Goal: Task Accomplishment & Management: Use online tool/utility

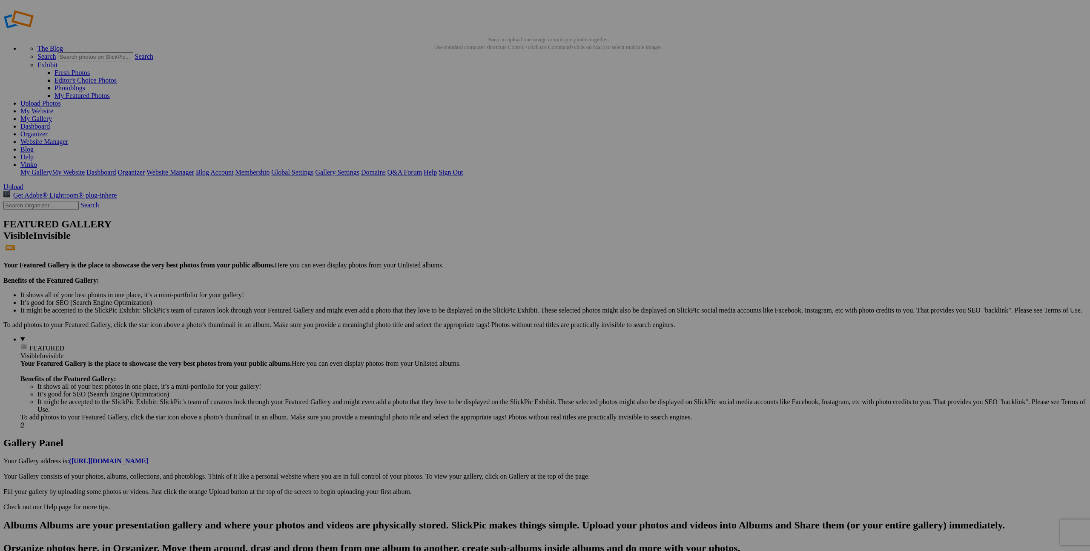
scroll to position [9, 0]
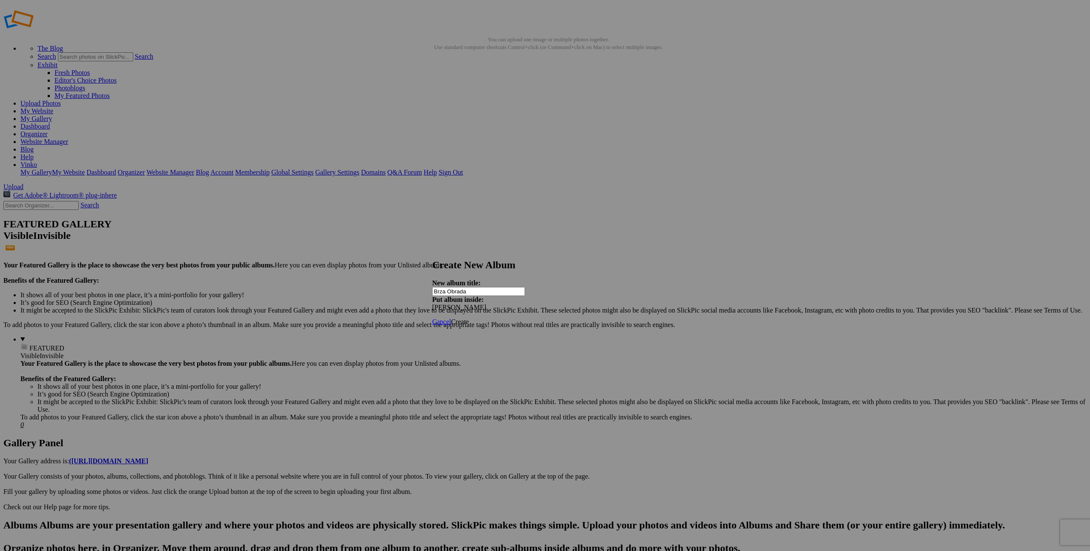
type input "Brza Obrada"
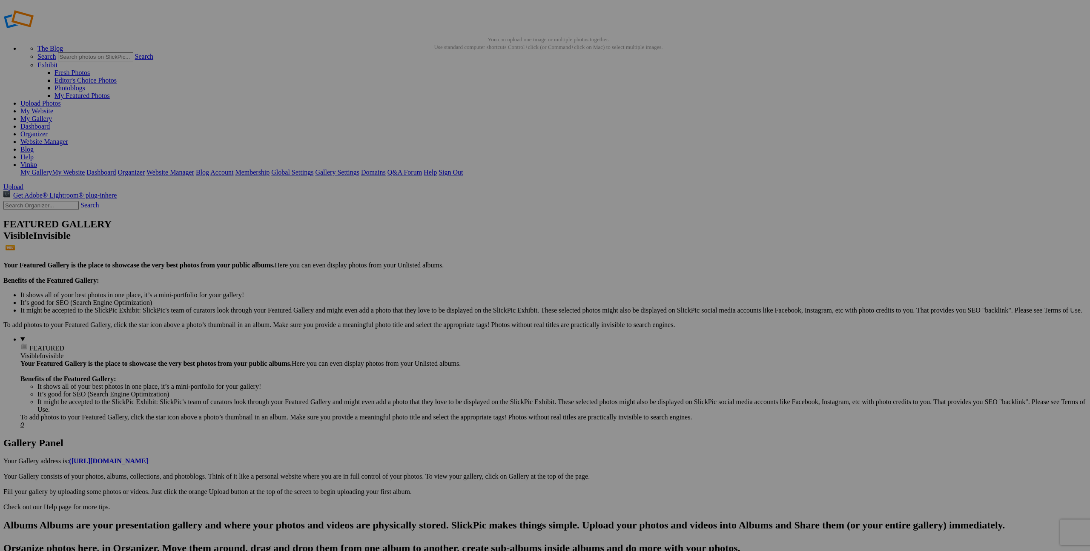
click at [432, 308] on span at bounding box center [432, 311] width 0 height 7
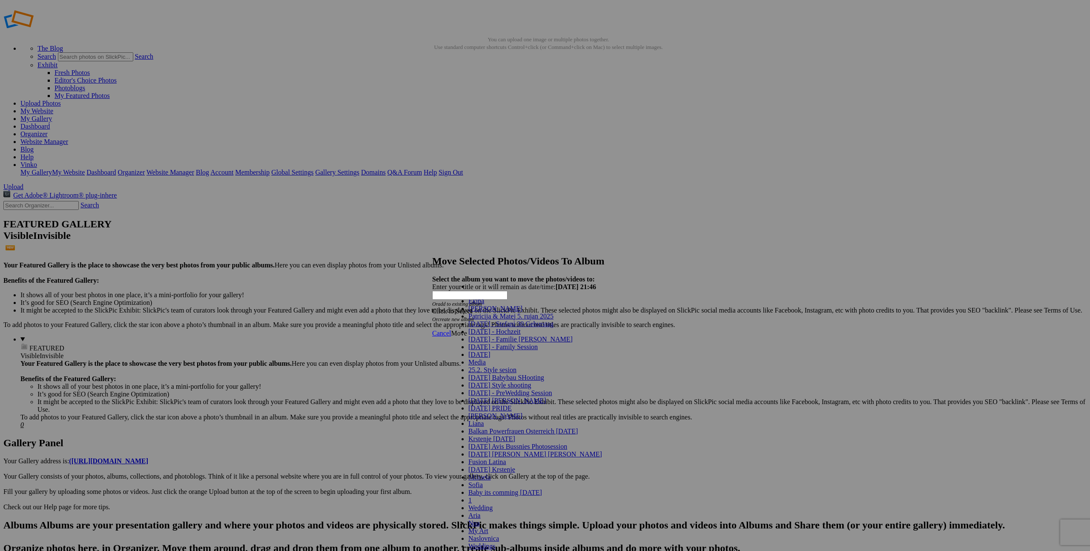
click at [523, 312] on span at bounding box center [523, 308] width 0 height 7
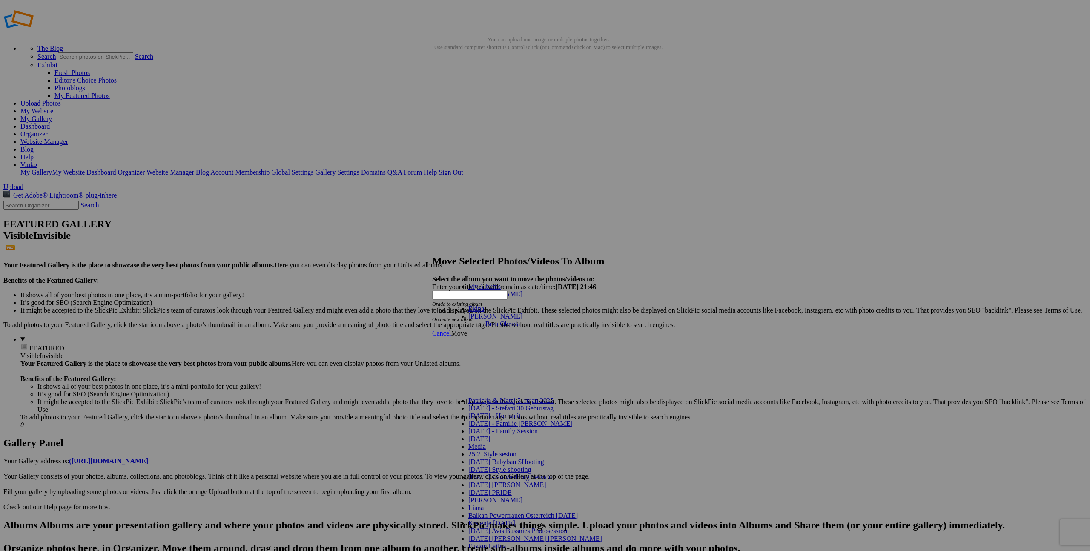
click at [520, 320] on link "Brza Obrada" at bounding box center [503, 323] width 35 height 7
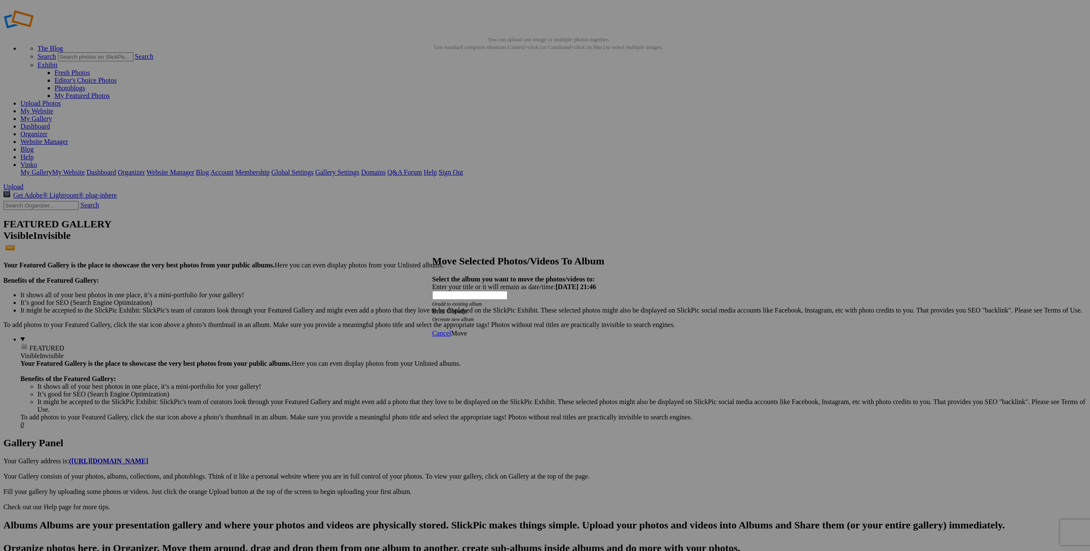
click at [467, 330] on span "Move" at bounding box center [459, 333] width 16 height 7
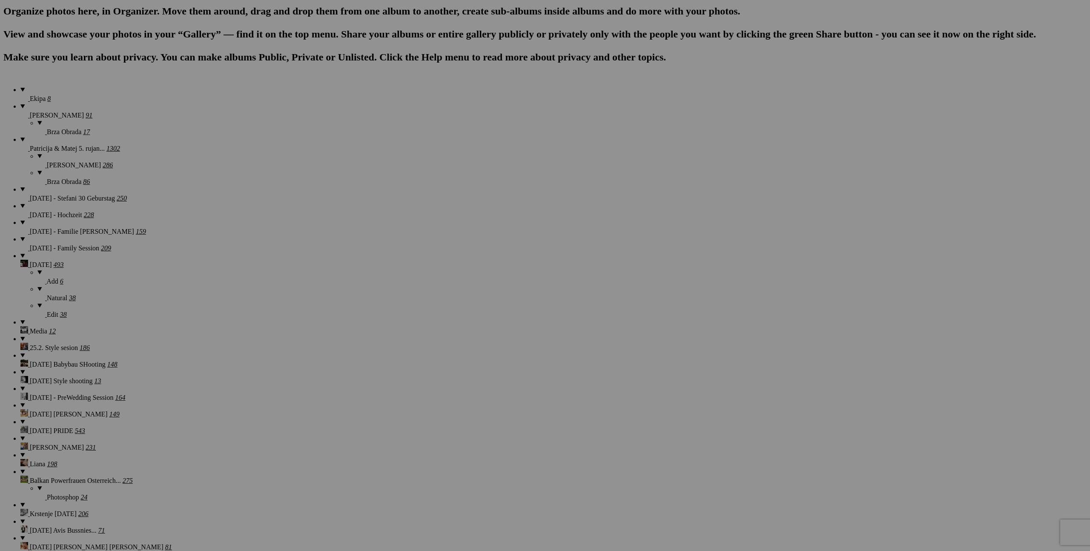
scroll to position [485, 0]
